Goal: Information Seeking & Learning: Learn about a topic

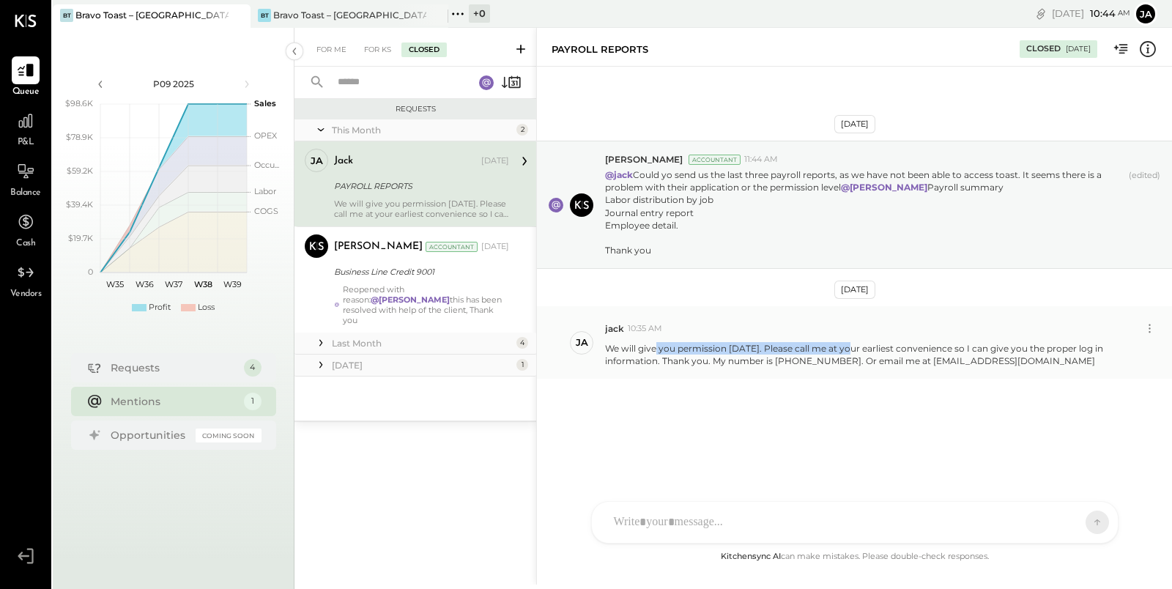
drag, startPoint x: 655, startPoint y: 373, endPoint x: 863, endPoint y: 378, distance: 208.1
click at [861, 367] on p "We will give you permission [DATE]. Please call me at your earliest convenience…" at bounding box center [868, 354] width 527 height 25
click at [899, 367] on p "We will give you permission [DATE]. Please call me at your earliest convenience…" at bounding box center [868, 354] width 527 height 25
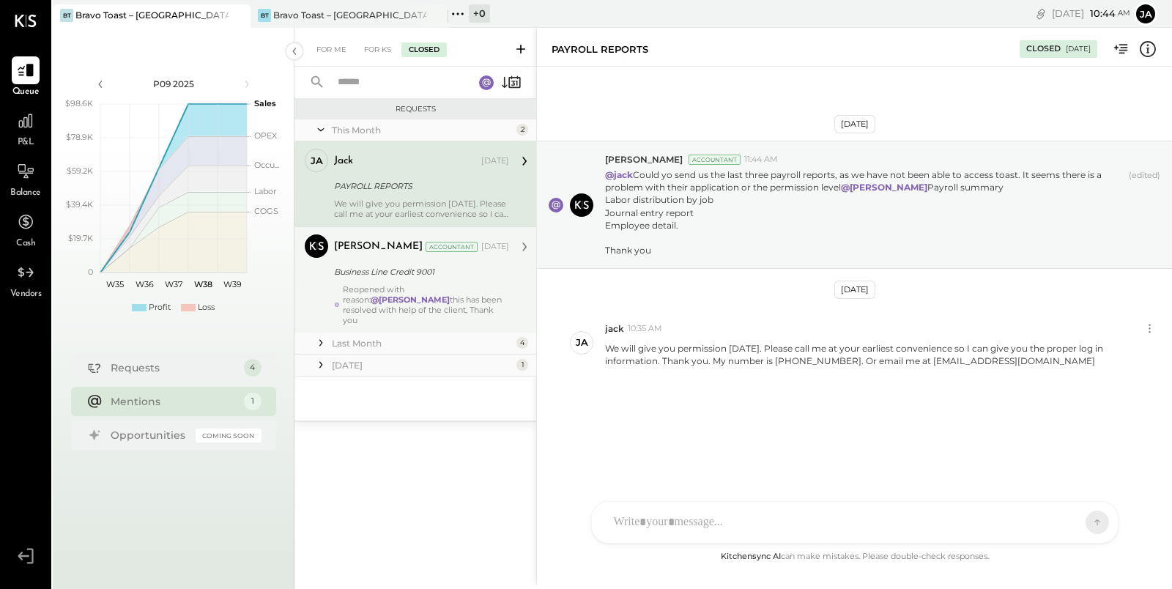
click at [395, 284] on div "Reopened with reason: @[PERSON_NAME] this has been resolved with help of the cl…" at bounding box center [426, 304] width 166 height 41
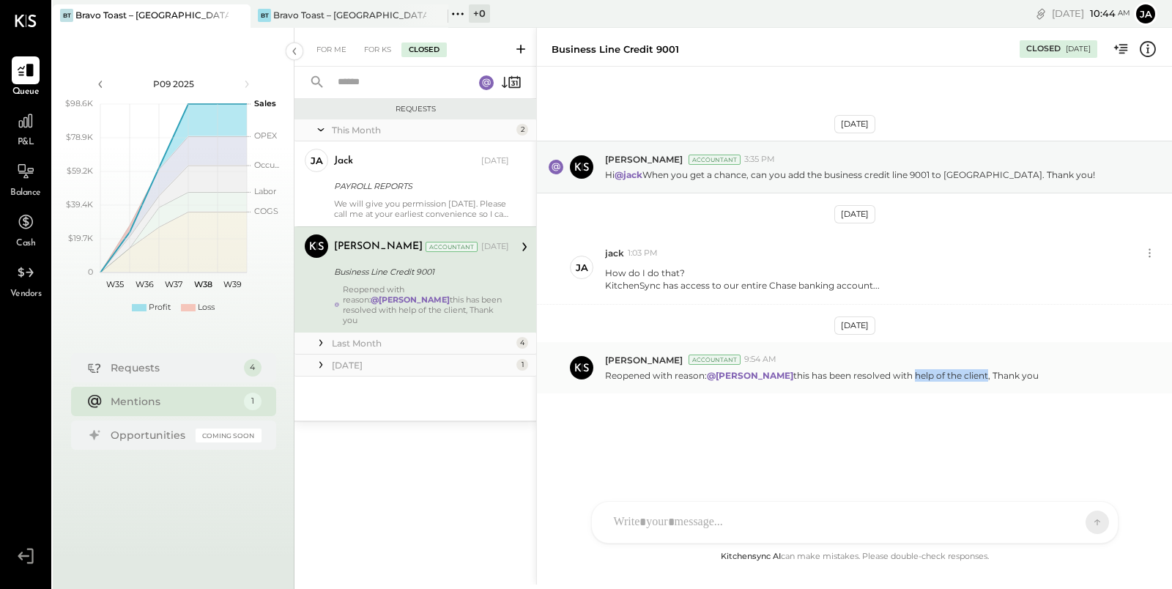
drag, startPoint x: 916, startPoint y: 372, endPoint x: 994, endPoint y: 374, distance: 77.7
click at [993, 374] on p "Reopened with reason: @[PERSON_NAME] this has been resolved with help of the cl…" at bounding box center [822, 375] width 434 height 12
click at [893, 376] on p "Reopened with reason: @[PERSON_NAME] this has been resolved with help of the cl…" at bounding box center [822, 375] width 434 height 12
drag, startPoint x: 675, startPoint y: 280, endPoint x: 809, endPoint y: 280, distance: 134.8
click at [808, 280] on div "KitchenSync has access to our entire Chase banking account..." at bounding box center [742, 285] width 275 height 12
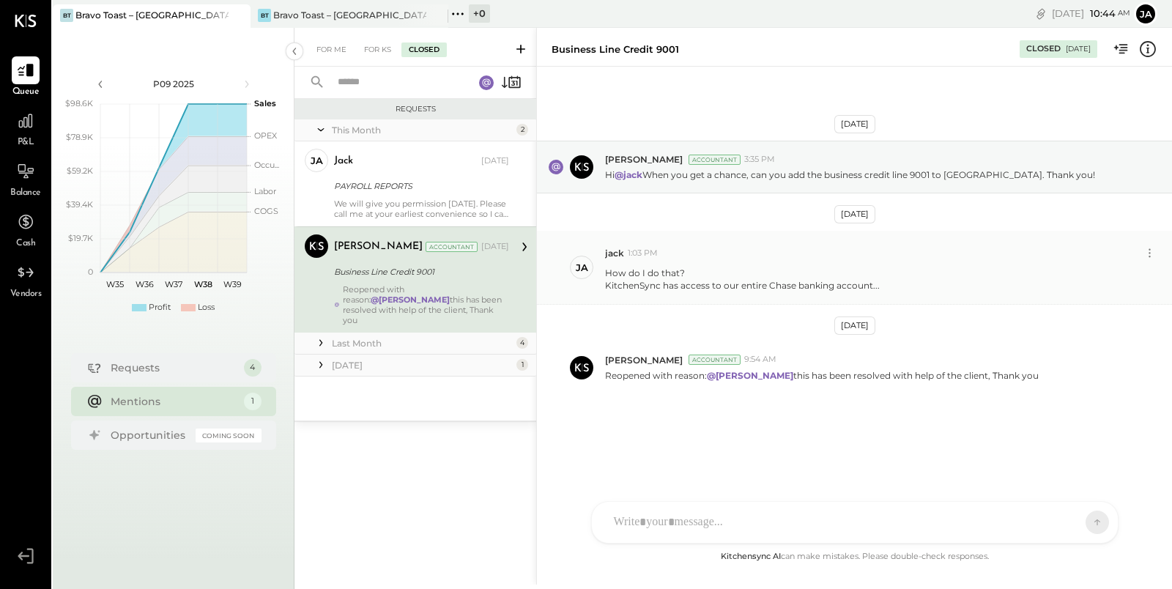
click at [849, 283] on div "KitchenSync has access to our entire Chase banking account..." at bounding box center [742, 285] width 275 height 12
drag, startPoint x: 833, startPoint y: 374, endPoint x: 919, endPoint y: 374, distance: 85.7
click at [919, 374] on p "Reopened with reason: @[PERSON_NAME] this has been resolved with help of the cl…" at bounding box center [822, 375] width 434 height 12
click at [949, 373] on p "Reopened with reason: @[PERSON_NAME] this has been resolved with help of the cl…" at bounding box center [822, 375] width 434 height 12
click at [324, 49] on div "For Me" at bounding box center [331, 49] width 45 height 15
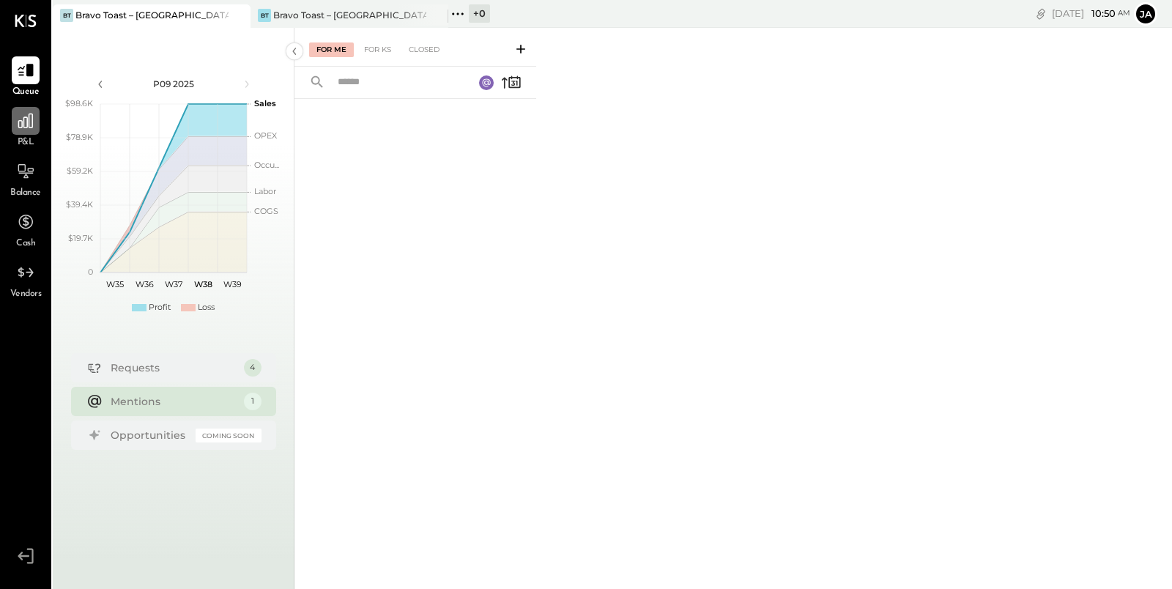
click at [27, 125] on icon at bounding box center [25, 121] width 15 height 15
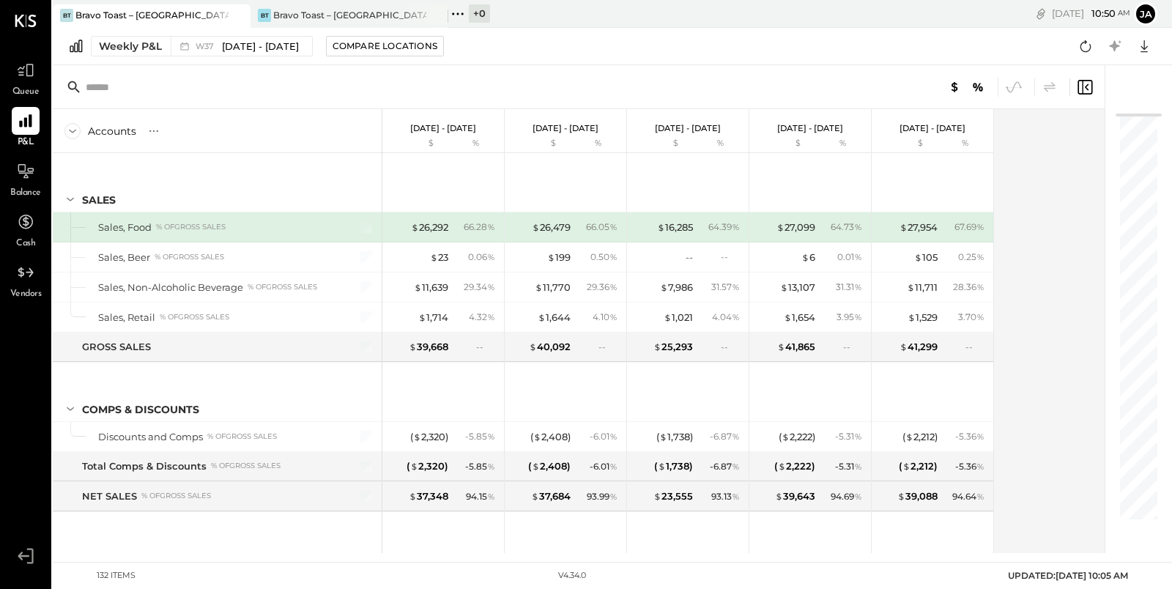
click at [84, 55] on div "Weekly P&L W37 [DATE] - [DATE] Compare Locations" at bounding box center [255, 46] width 376 height 21
click at [130, 44] on div "Weekly P&L" at bounding box center [130, 46] width 63 height 15
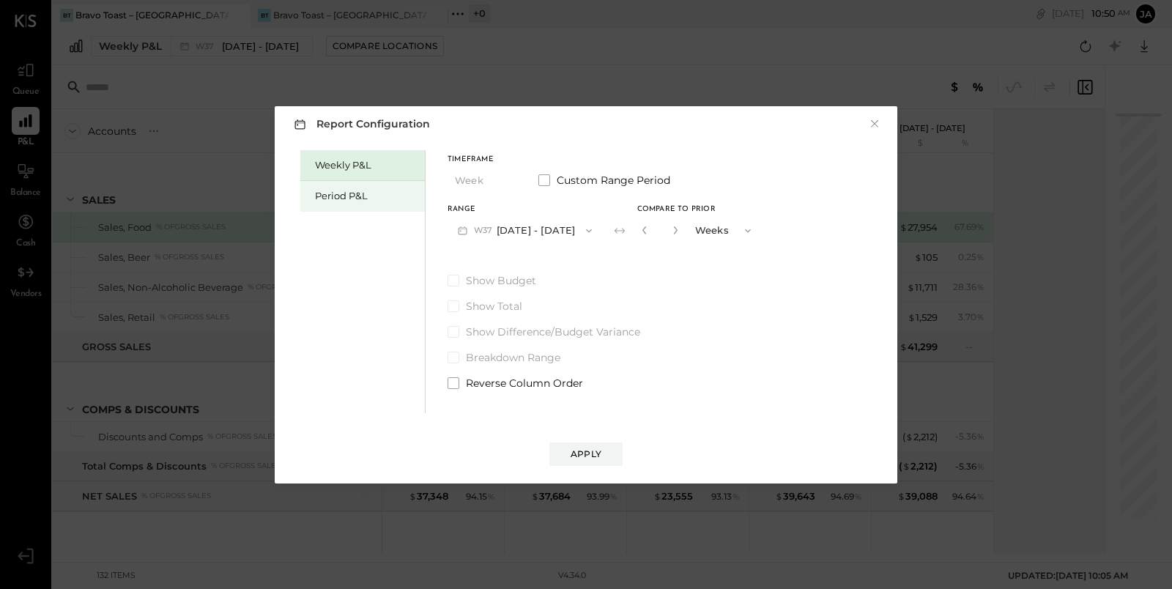
click at [338, 198] on div "Period P&L" at bounding box center [366, 196] width 103 height 14
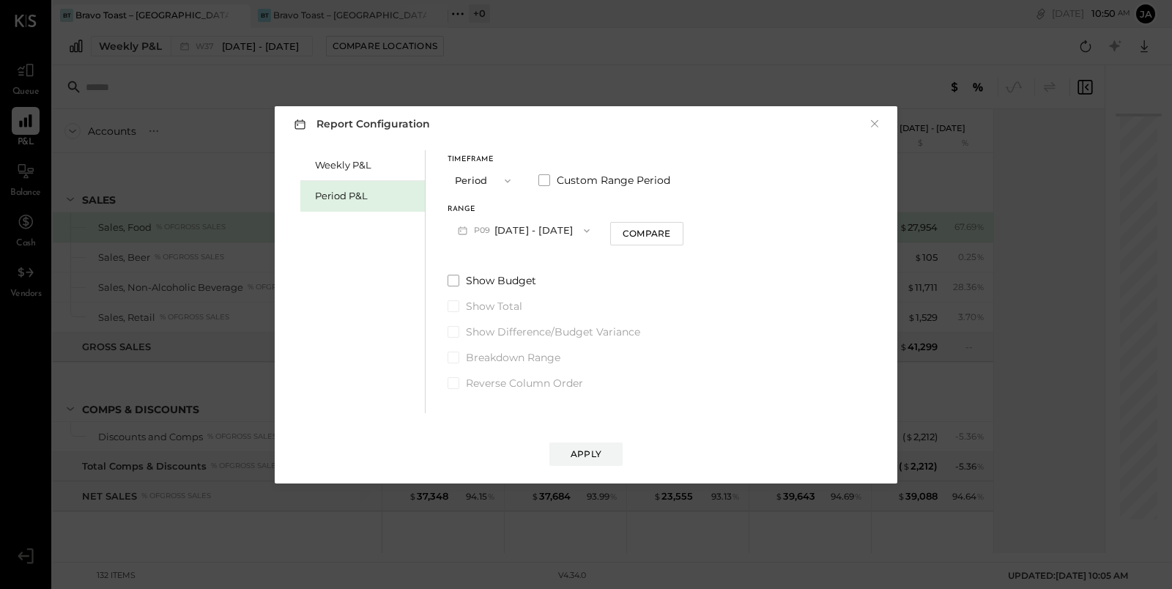
click at [581, 244] on div "Timeframe Period Custom Range Period Range P09 [DATE] - [DATE] Compare Show Bud…" at bounding box center [566, 270] width 236 height 240
click at [585, 234] on button "P09 [DATE] - [DATE]" at bounding box center [524, 230] width 152 height 27
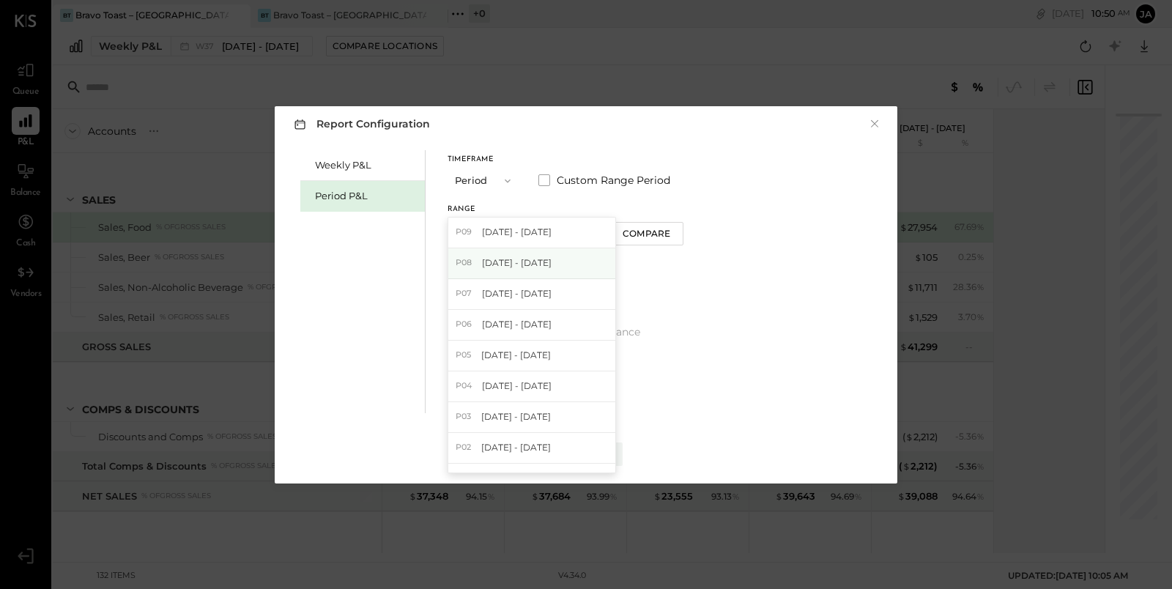
click at [552, 263] on span "[DATE] - [DATE]" at bounding box center [517, 262] width 70 height 12
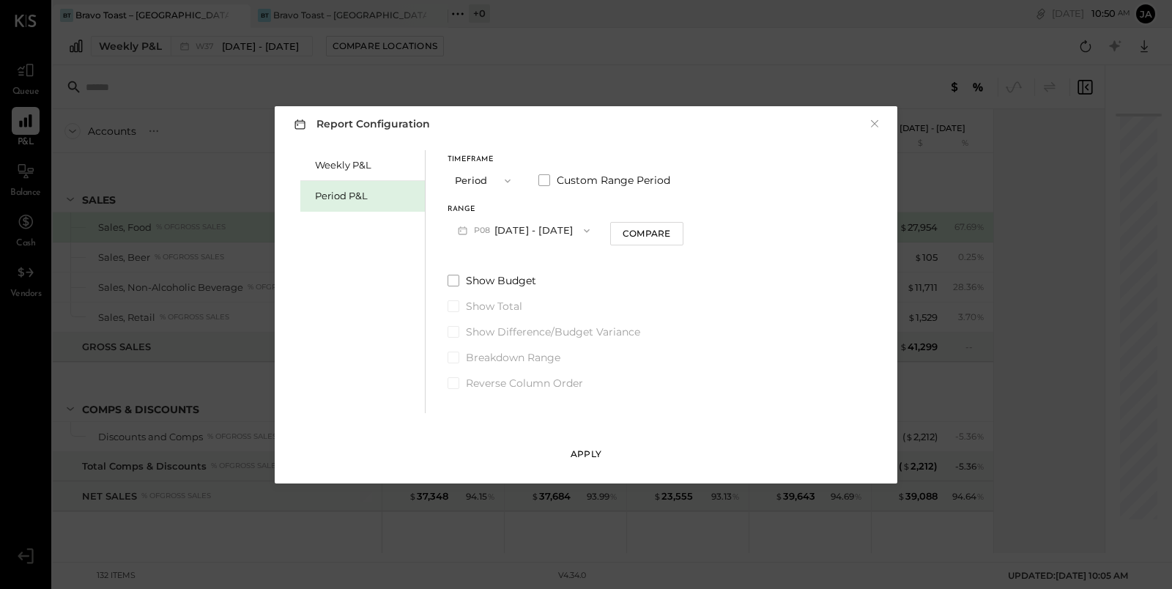
click at [591, 464] on button "Apply" at bounding box center [585, 453] width 73 height 23
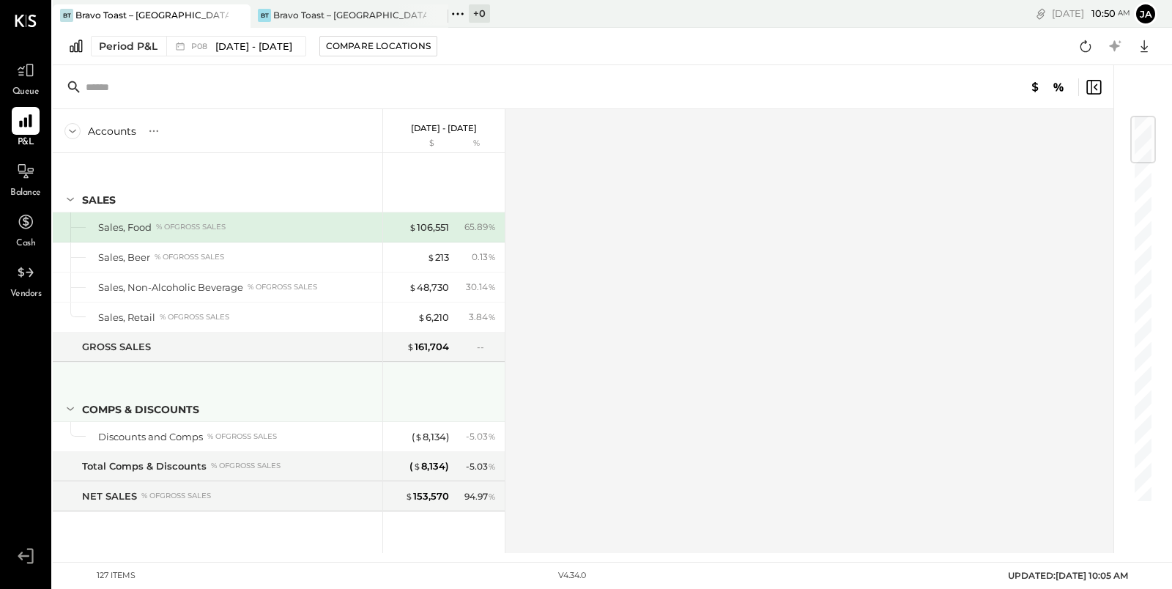
scroll to position [18, 0]
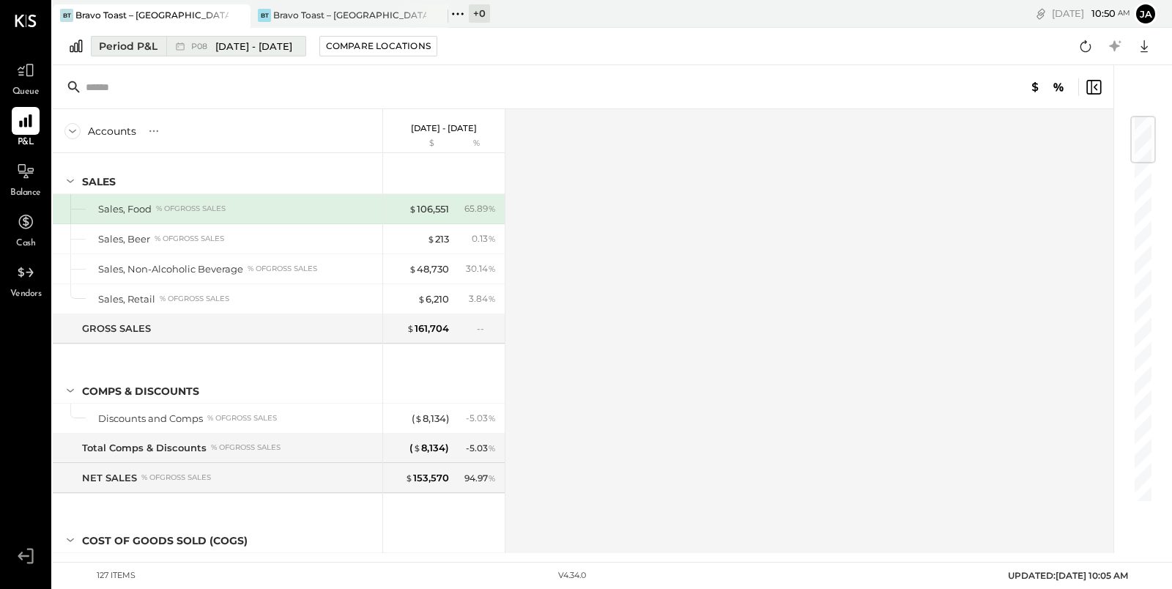
click at [135, 47] on div "Period P&L" at bounding box center [128, 46] width 59 height 15
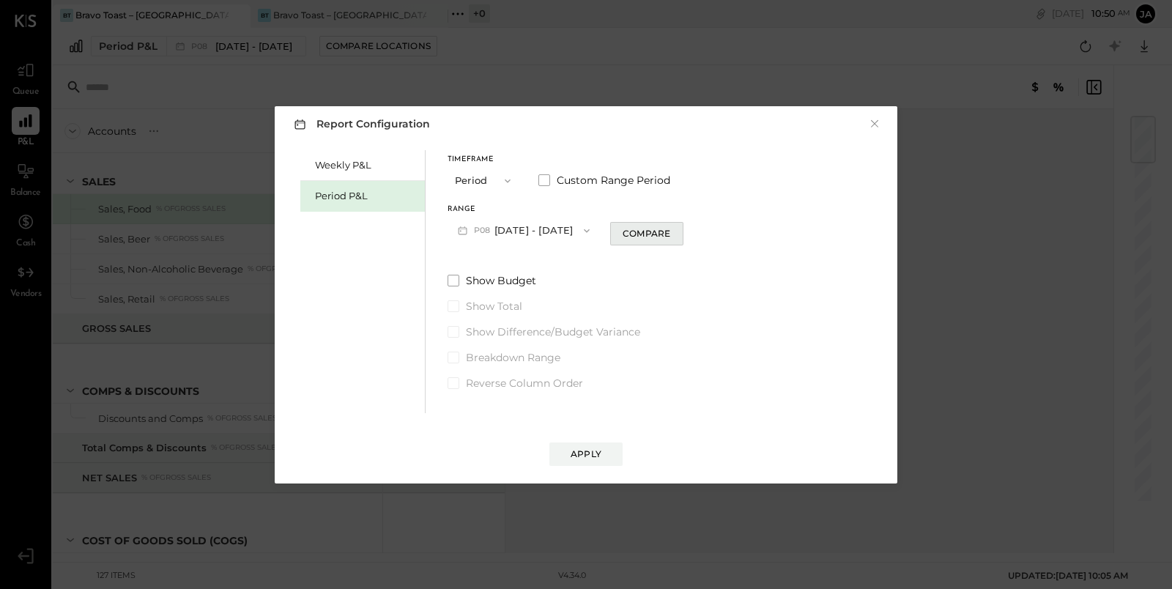
click at [654, 231] on div "Compare" at bounding box center [647, 233] width 48 height 12
click at [678, 228] on icon "button" at bounding box center [673, 230] width 9 height 9
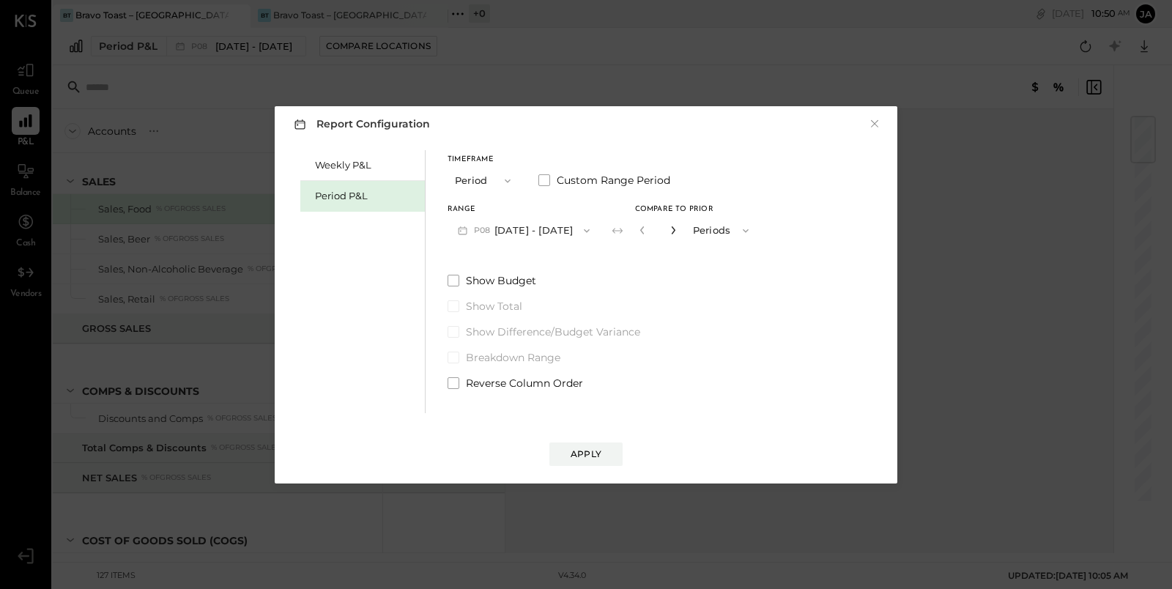
click at [678, 228] on icon "button" at bounding box center [673, 230] width 9 height 9
type input "*"
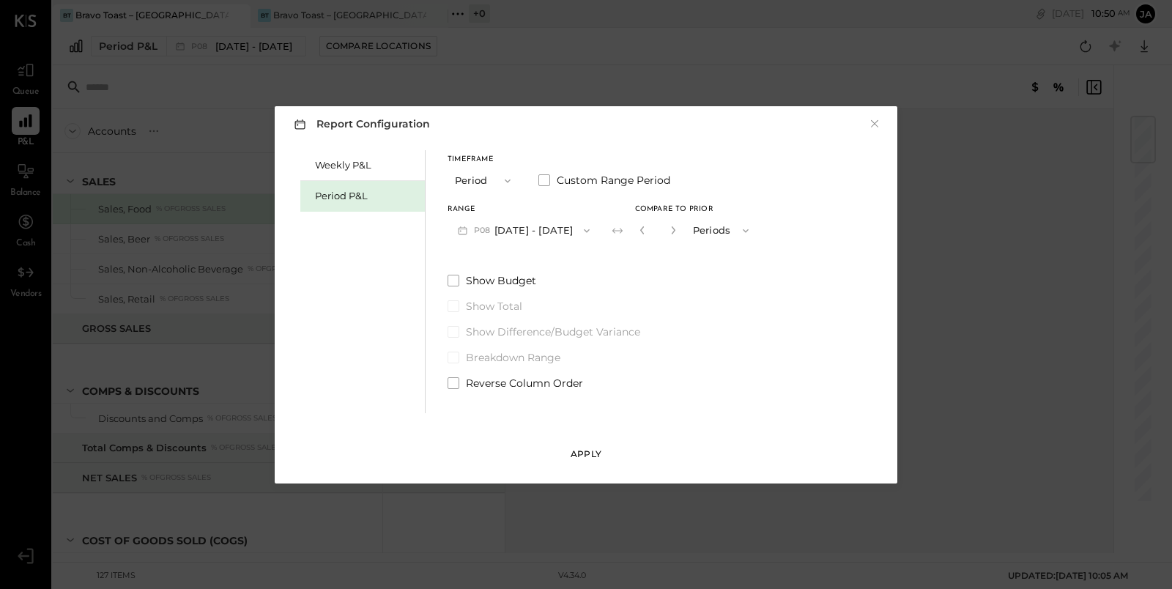
click at [587, 453] on div "Apply" at bounding box center [586, 454] width 31 height 12
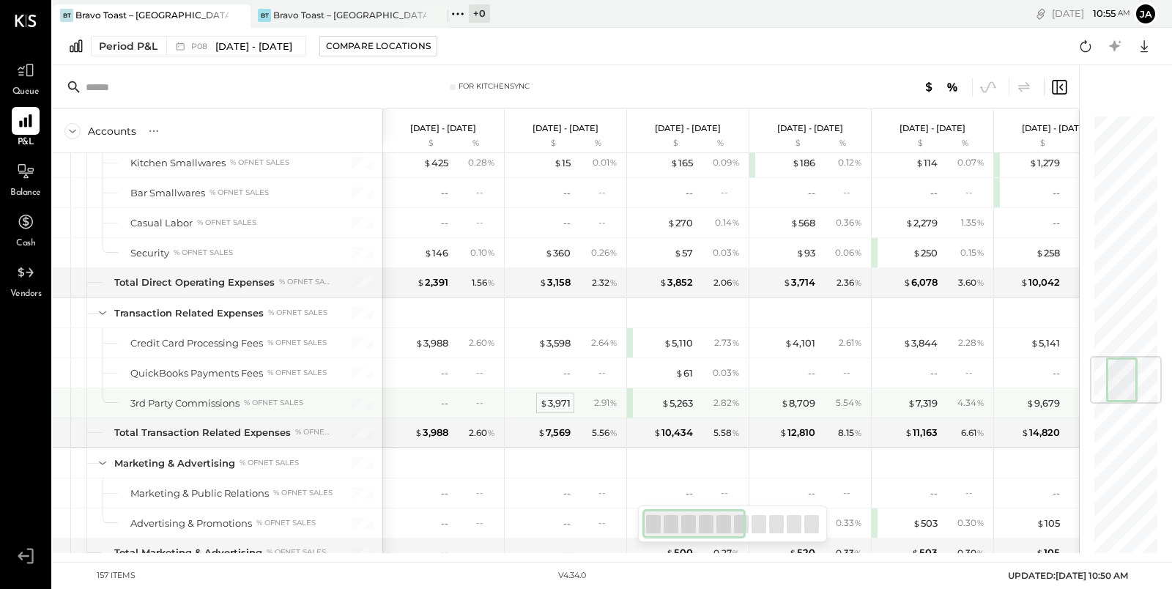
click at [553, 396] on div "$ 3,971" at bounding box center [555, 403] width 31 height 14
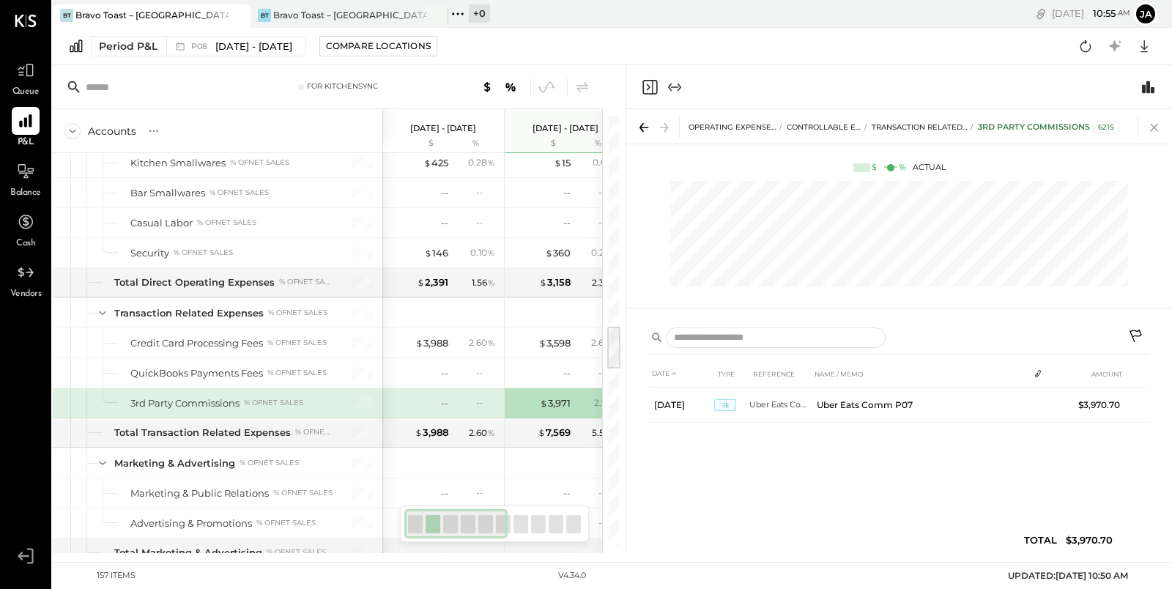
click at [1157, 130] on icon at bounding box center [1154, 128] width 8 height 8
